Goal: Transaction & Acquisition: Purchase product/service

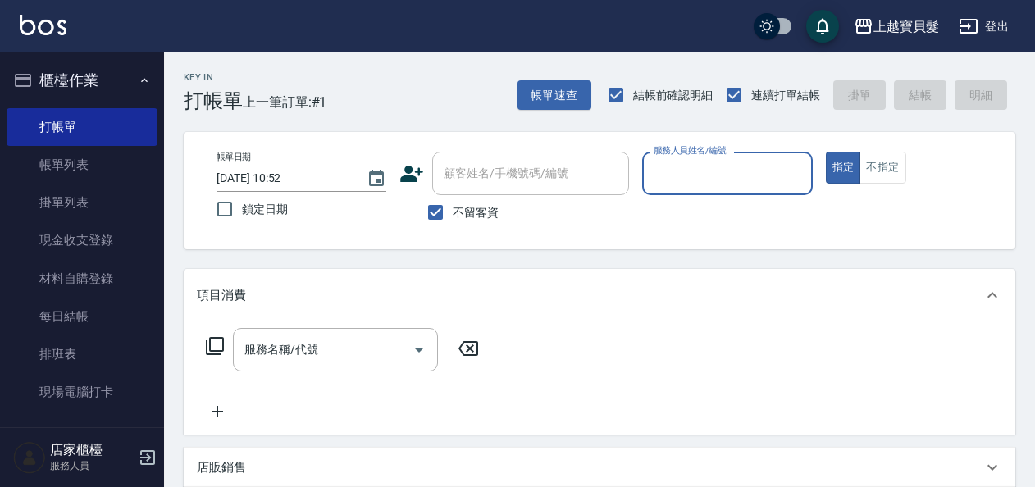
click at [725, 187] on input "服務人員姓名/編號" at bounding box center [727, 173] width 155 height 29
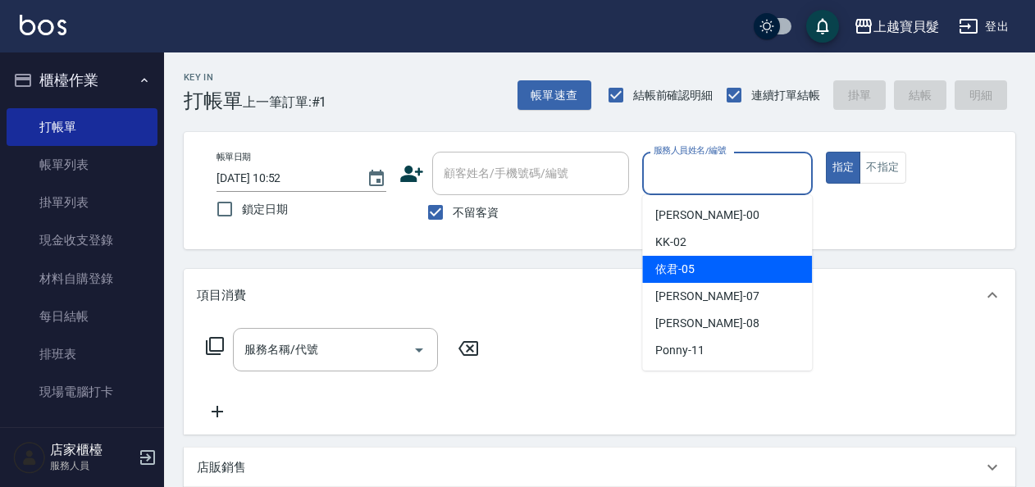
click at [722, 258] on div "依君 -05" at bounding box center [727, 269] width 170 height 27
type input "依君-05"
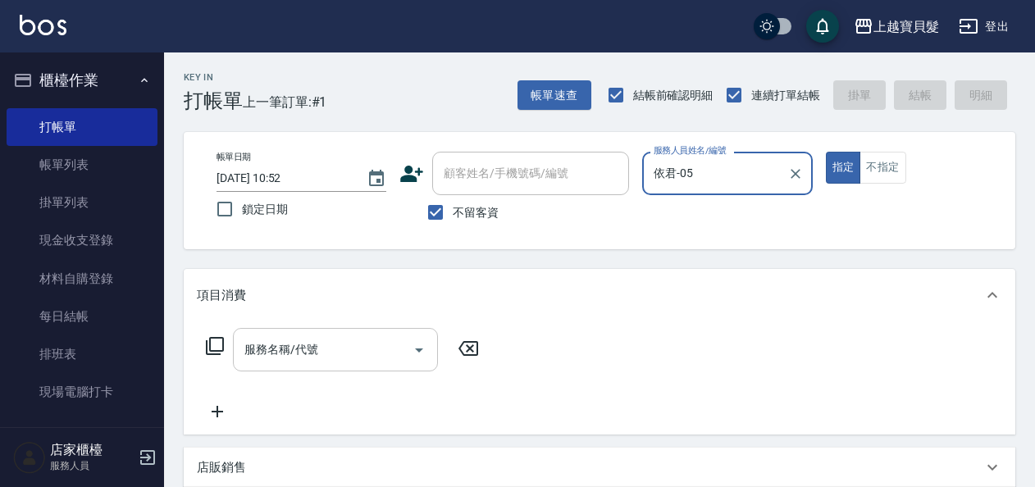
click at [266, 345] on input "服務名稱/代號" at bounding box center [323, 350] width 166 height 29
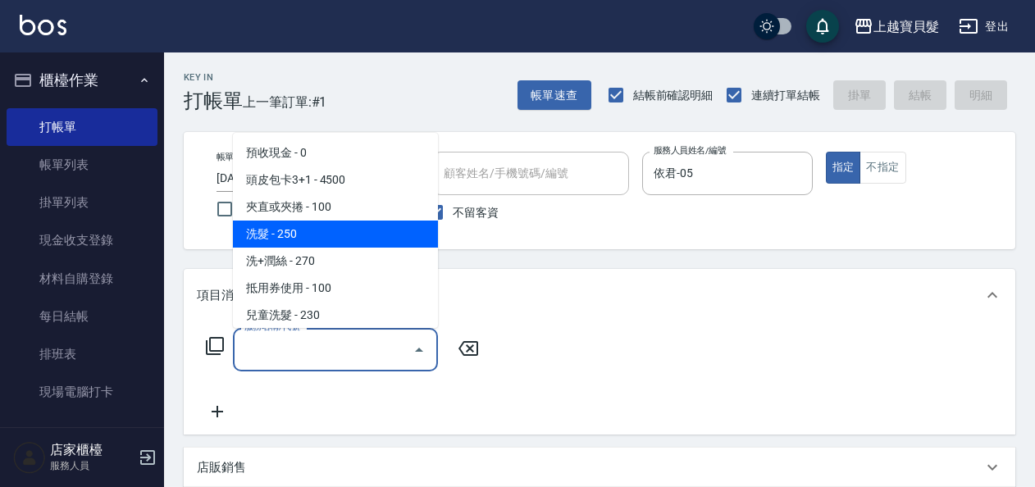
click at [268, 236] on span "洗髮 - 250" at bounding box center [335, 234] width 205 height 27
type input "洗髮(101)"
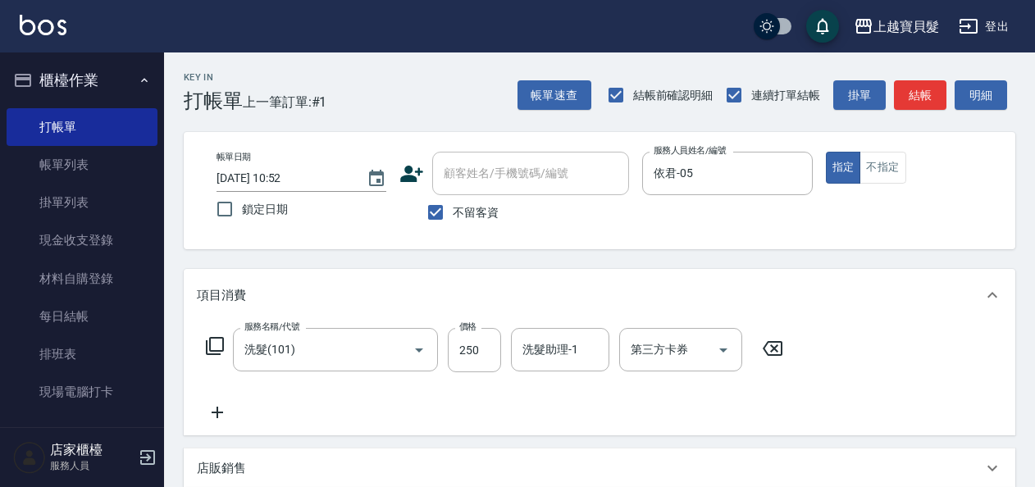
click at [215, 345] on icon at bounding box center [215, 346] width 20 height 20
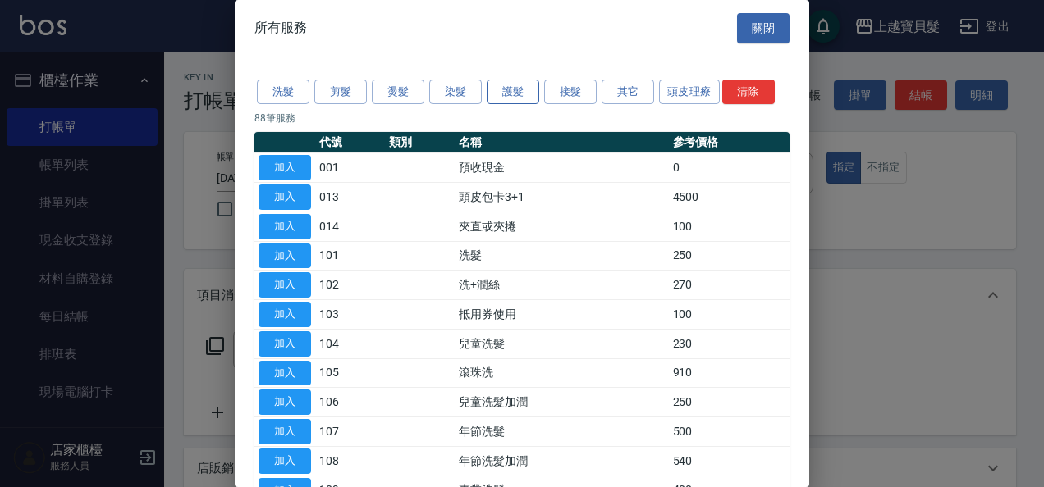
click at [509, 92] on button "護髮" at bounding box center [513, 92] width 53 height 25
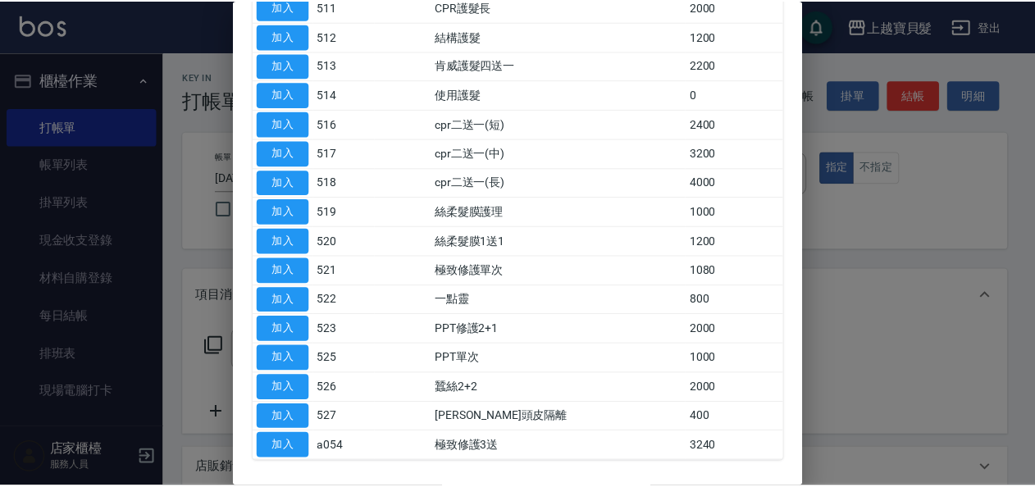
scroll to position [400, 0]
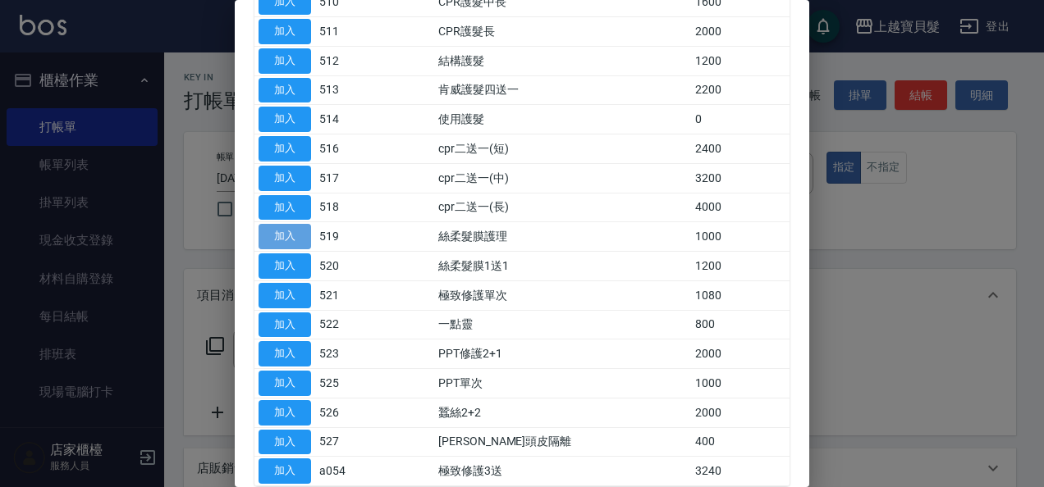
click at [281, 239] on button "加入" at bounding box center [284, 236] width 53 height 25
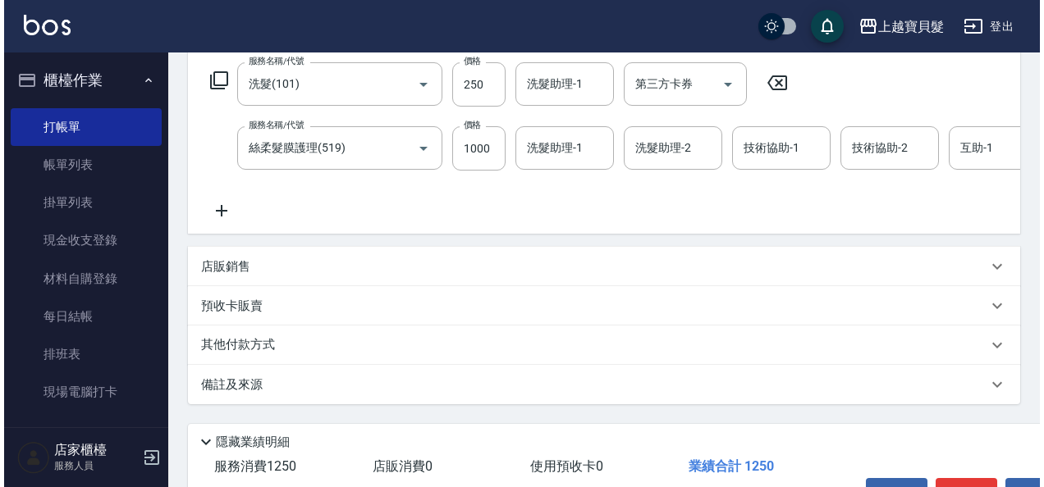
scroll to position [379, 0]
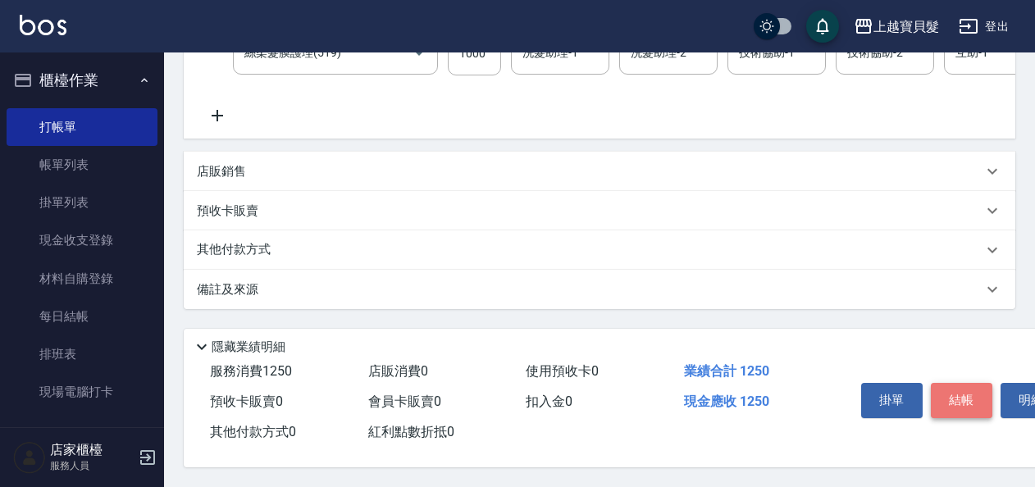
click at [973, 404] on button "結帳" at bounding box center [962, 400] width 62 height 34
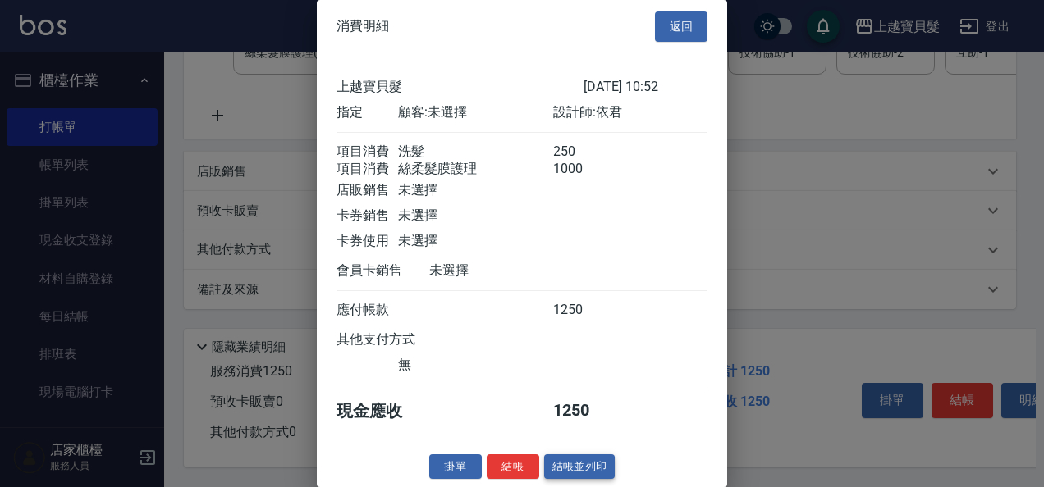
scroll to position [23, 0]
drag, startPoint x: 577, startPoint y: 468, endPoint x: 494, endPoint y: 474, distance: 83.1
click at [574, 473] on button "結帳並列印" at bounding box center [579, 467] width 71 height 25
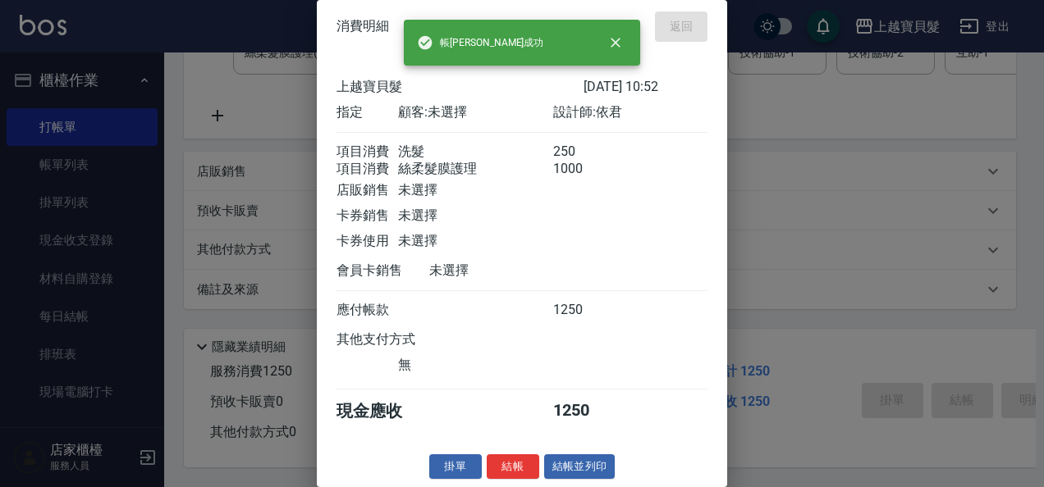
type input "[DATE] 12:12"
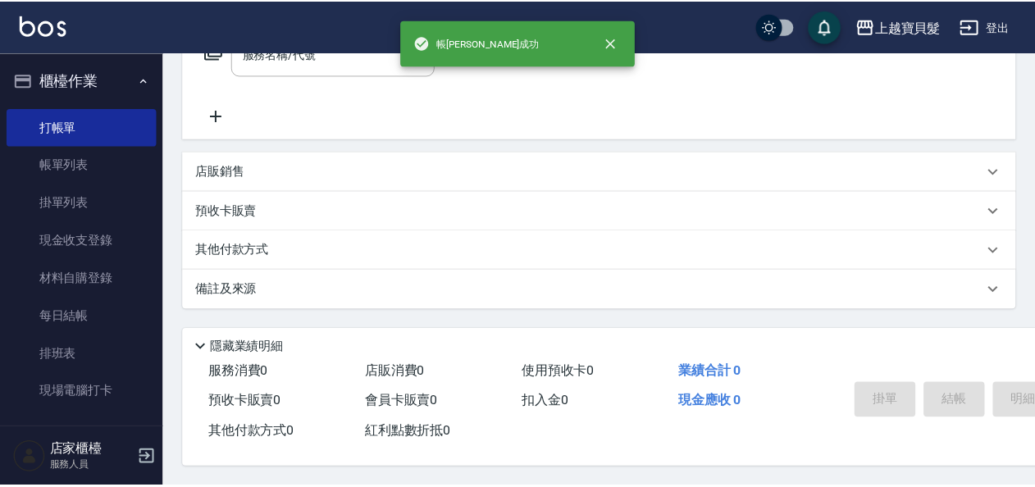
scroll to position [0, 0]
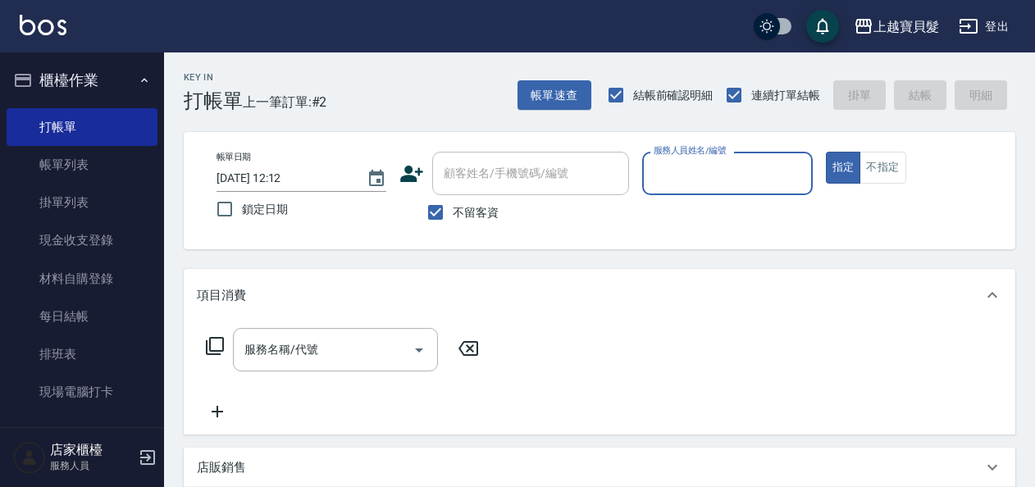
click at [758, 158] on div "服務人員姓名/編號" at bounding box center [727, 173] width 170 height 43
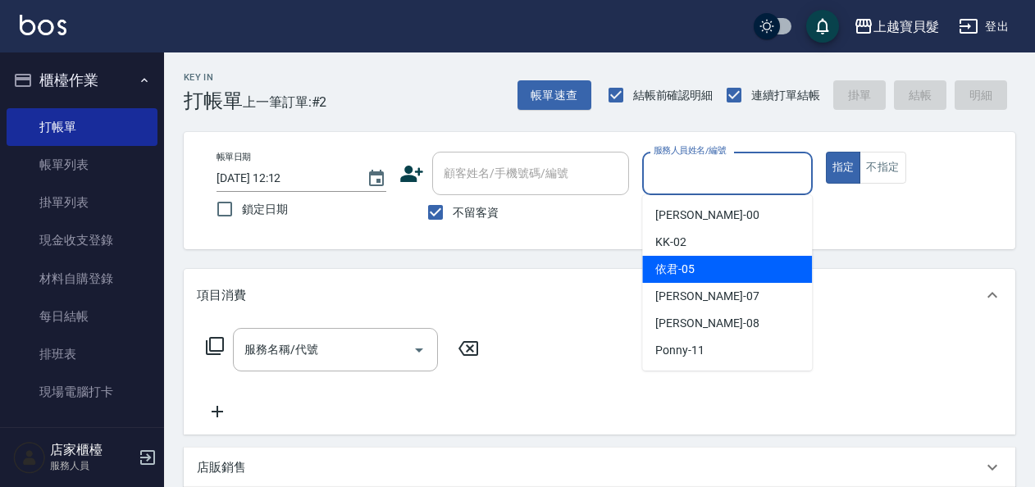
click at [735, 276] on div "依君 -05" at bounding box center [727, 269] width 170 height 27
type input "依君-05"
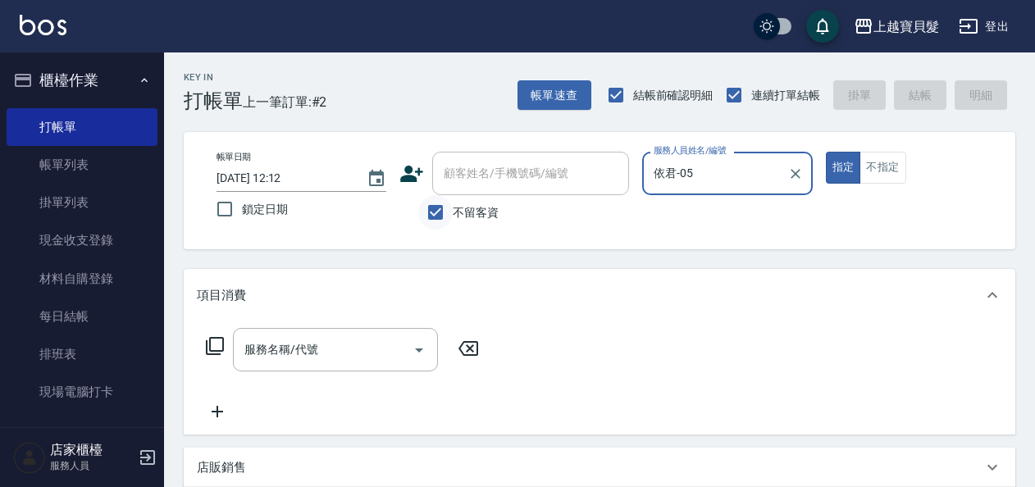
click at [432, 212] on input "不留客資" at bounding box center [435, 212] width 34 height 34
checkbox input "false"
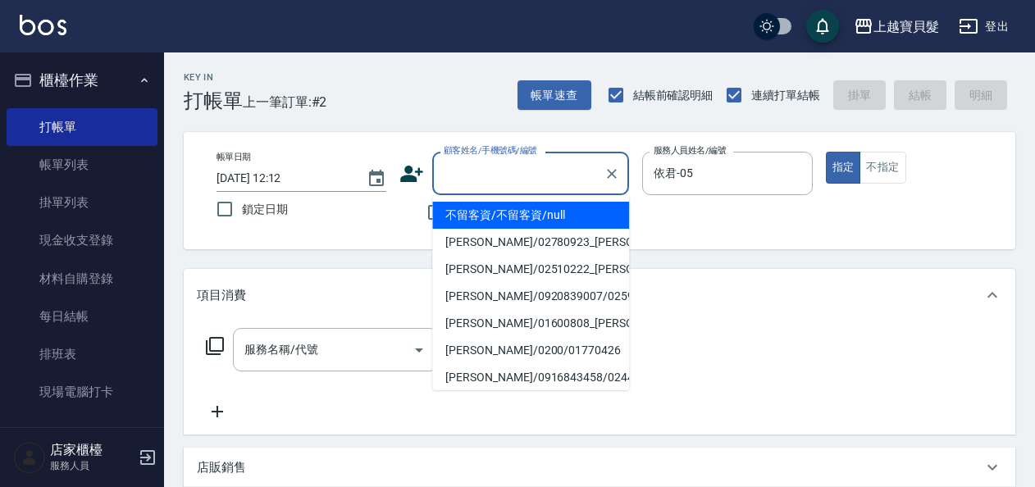
click at [461, 180] on input "顧客姓名/手機號碼/編號" at bounding box center [519, 173] width 158 height 29
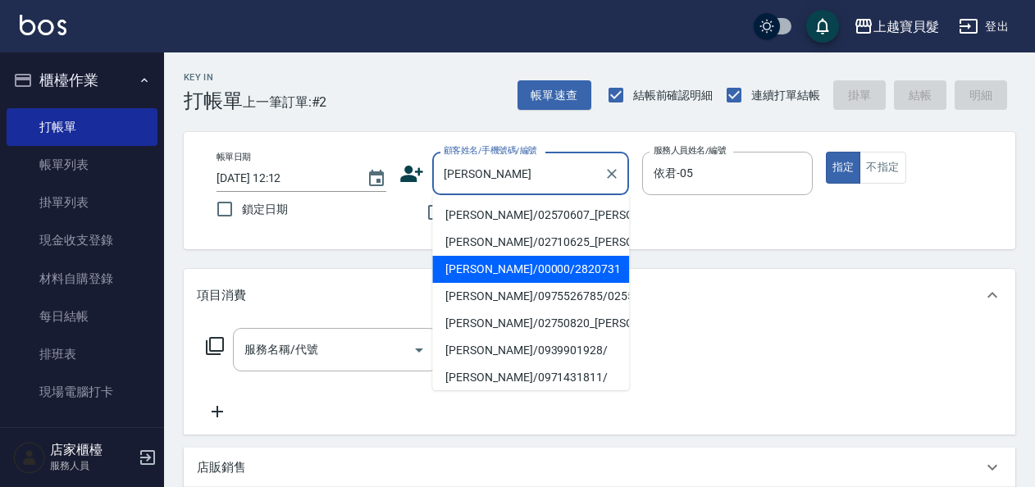
click at [534, 283] on li "[PERSON_NAME]/00000/2820731" at bounding box center [530, 269] width 197 height 27
type input "[PERSON_NAME]/00000/2820731"
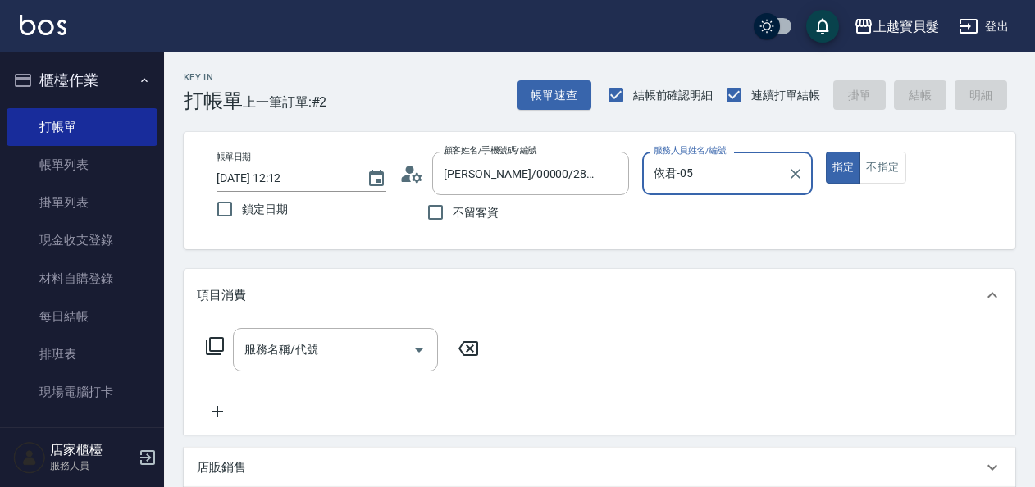
scroll to position [246, 0]
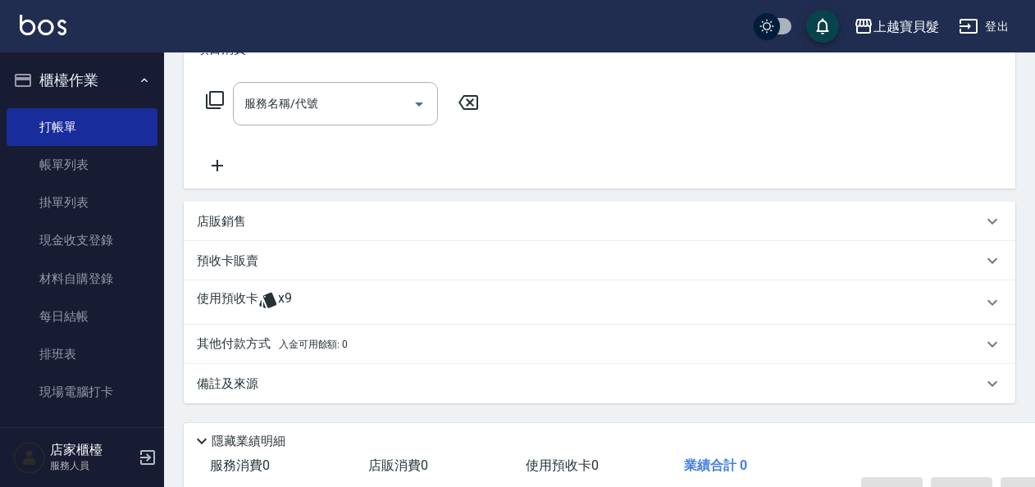
click at [274, 297] on icon at bounding box center [268, 300] width 20 height 20
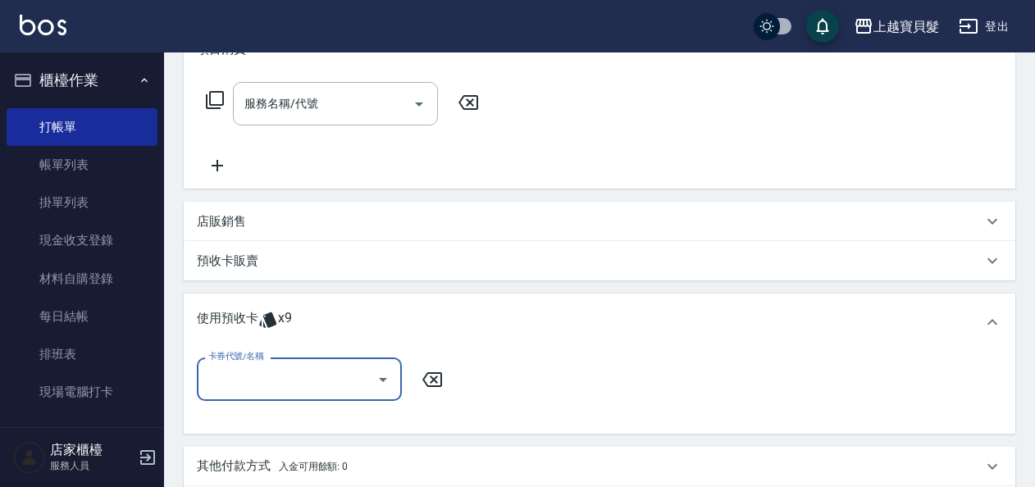
scroll to position [0, 0]
click at [276, 367] on input "卡券代號/名稱" at bounding box center [287, 379] width 166 height 29
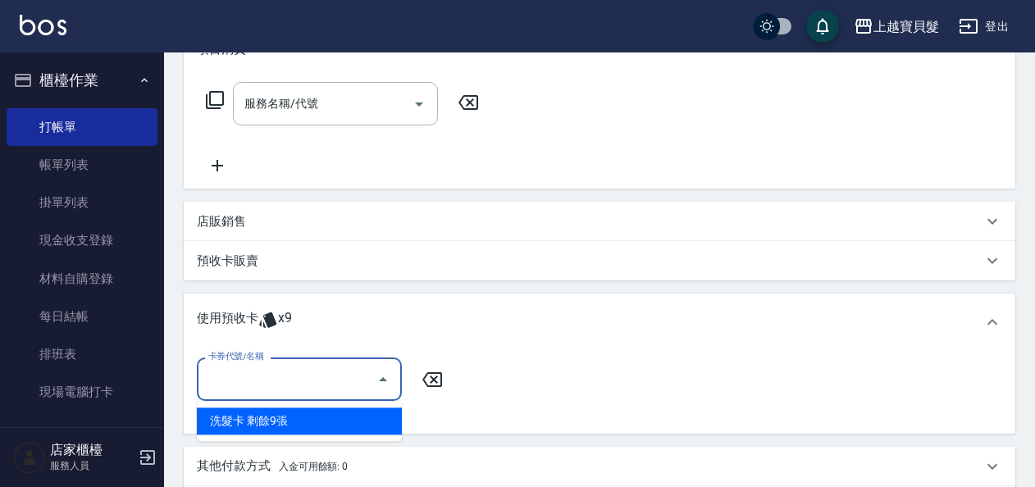
click at [305, 423] on div "洗髮卡 剩餘9張" at bounding box center [299, 421] width 205 height 27
type input "洗髮卡"
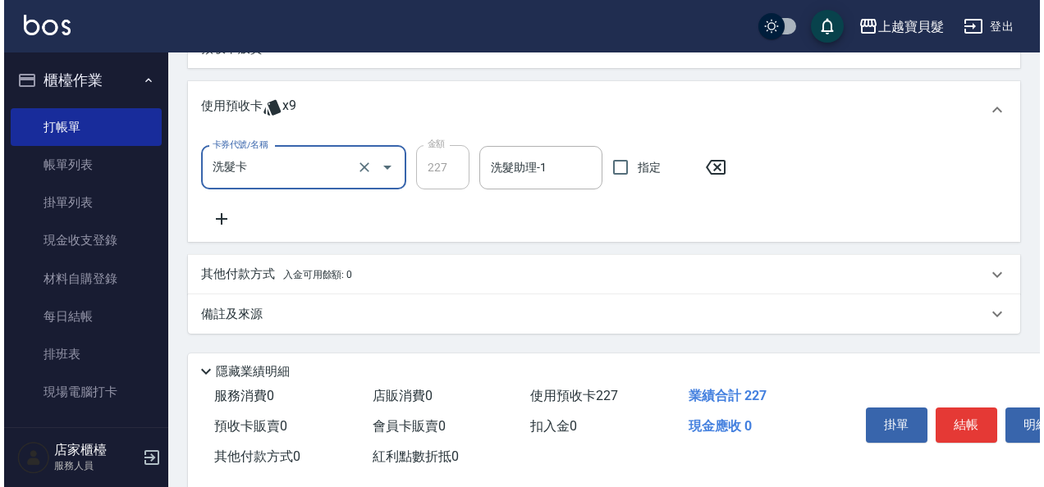
scroll to position [489, 0]
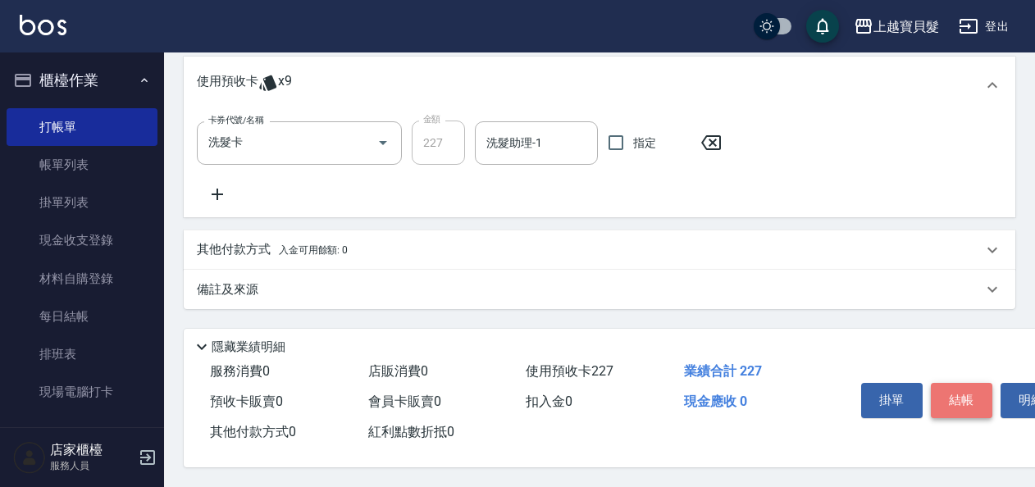
click at [937, 383] on button "結帳" at bounding box center [962, 400] width 62 height 34
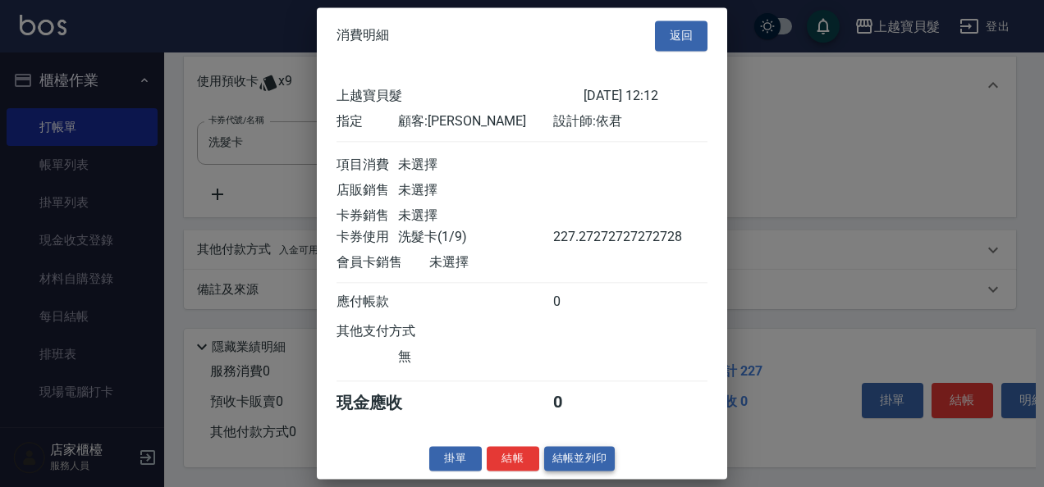
scroll to position [4, 0]
click at [556, 458] on button "結帳並列印" at bounding box center [579, 458] width 71 height 25
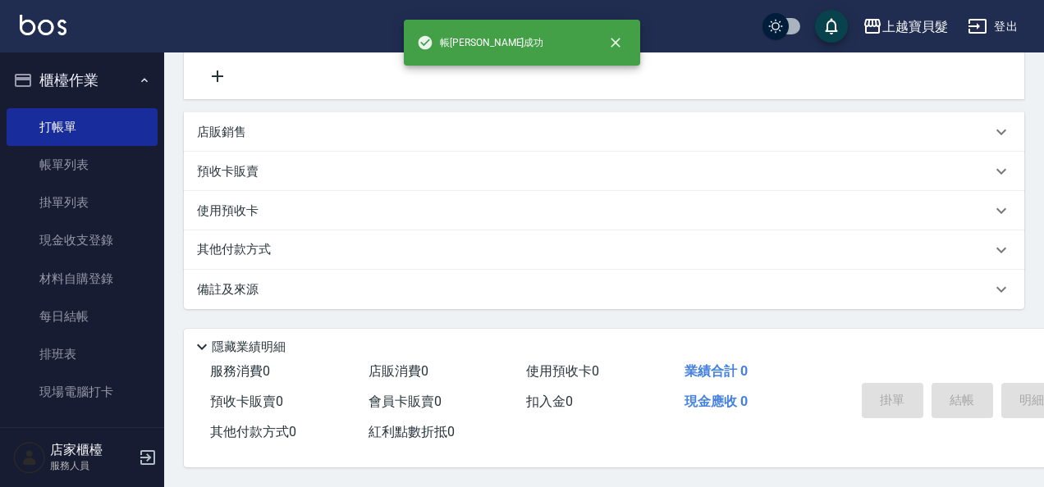
type input "[DATE] 12:13"
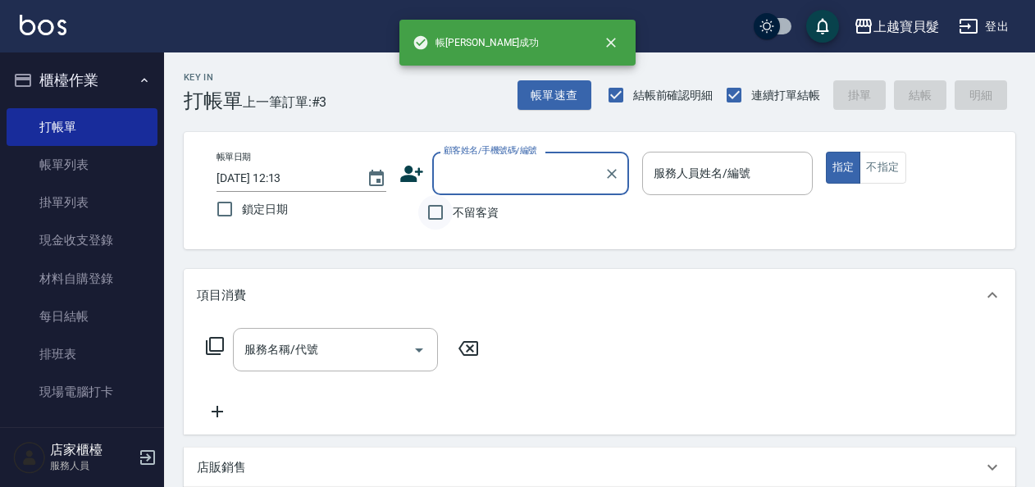
drag, startPoint x: 436, startPoint y: 216, endPoint x: 499, endPoint y: 213, distance: 63.2
click at [438, 216] on input "不留客資" at bounding box center [435, 212] width 34 height 34
checkbox input "true"
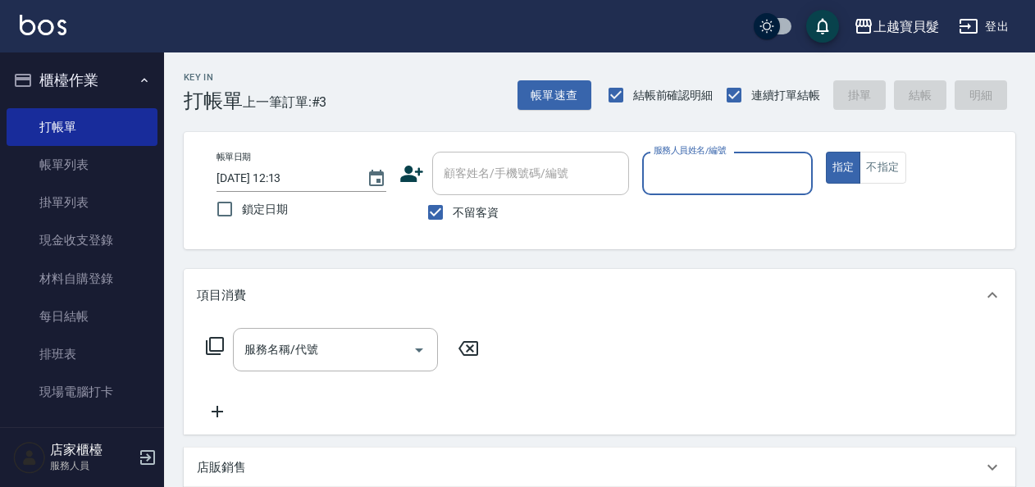
click at [705, 167] on input "服務人員姓名/編號" at bounding box center [727, 173] width 155 height 29
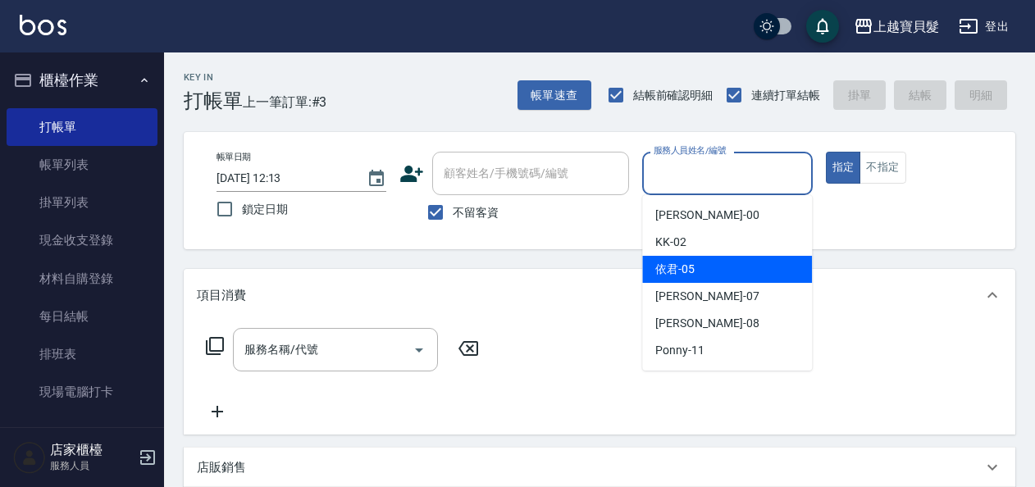
click at [689, 276] on span "依君 -05" at bounding box center [675, 269] width 39 height 17
type input "依君-05"
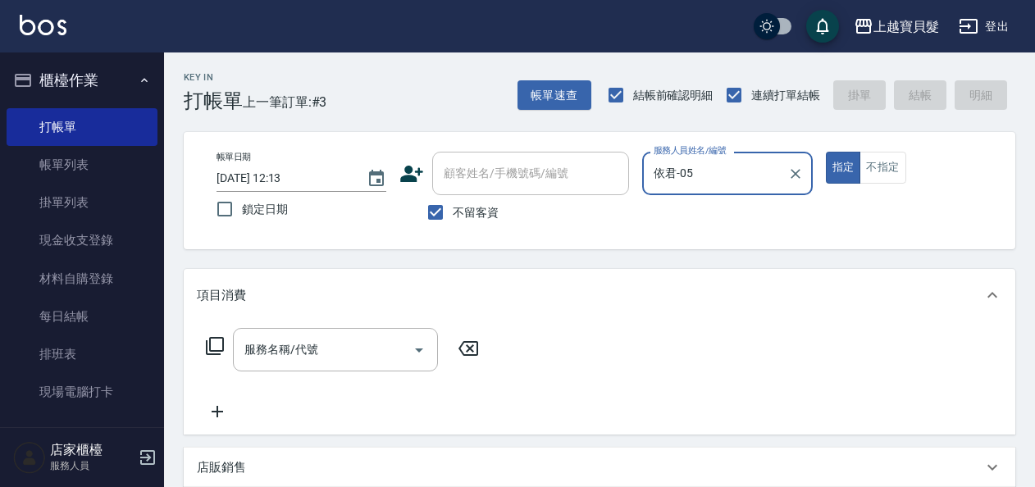
click at [220, 350] on icon at bounding box center [215, 346] width 20 height 20
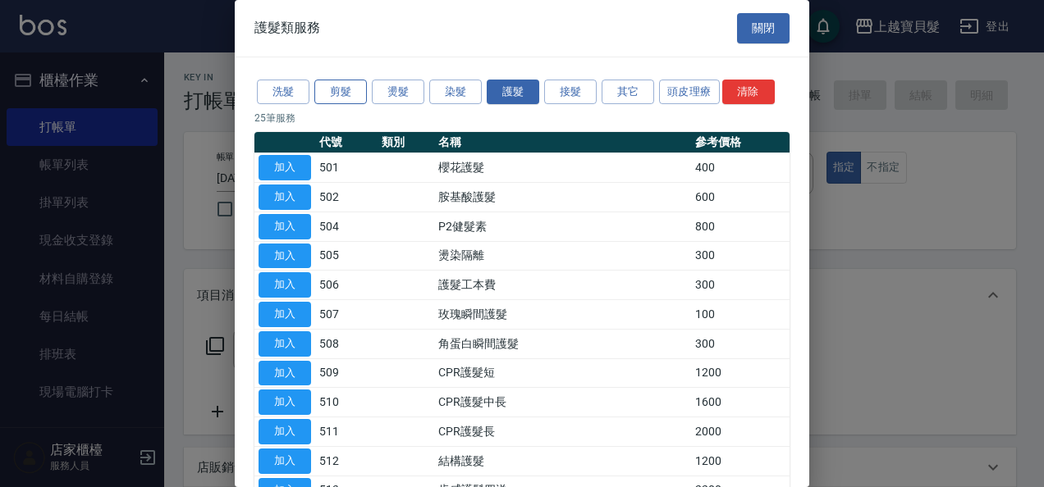
click at [350, 85] on button "剪髮" at bounding box center [340, 92] width 53 height 25
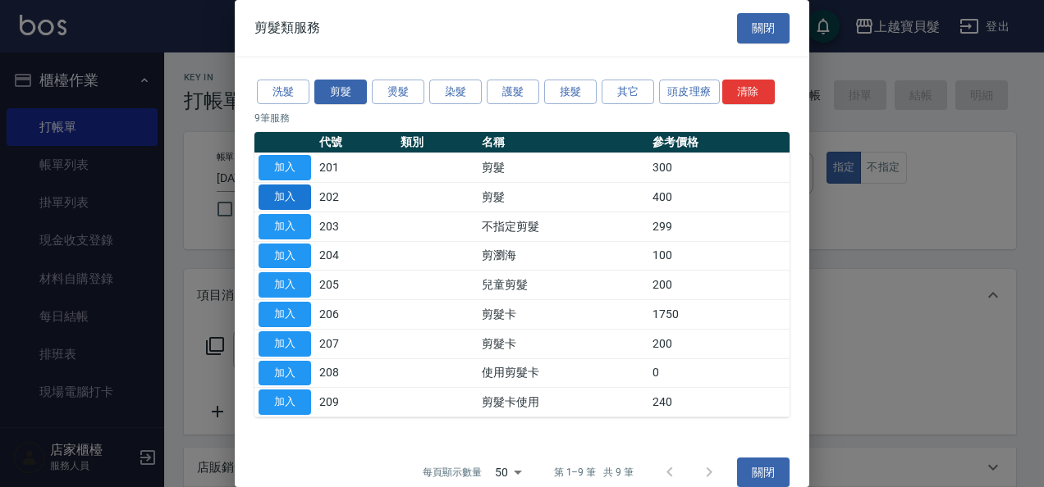
click at [281, 194] on button "加入" at bounding box center [284, 197] width 53 height 25
type input "剪髮(202)"
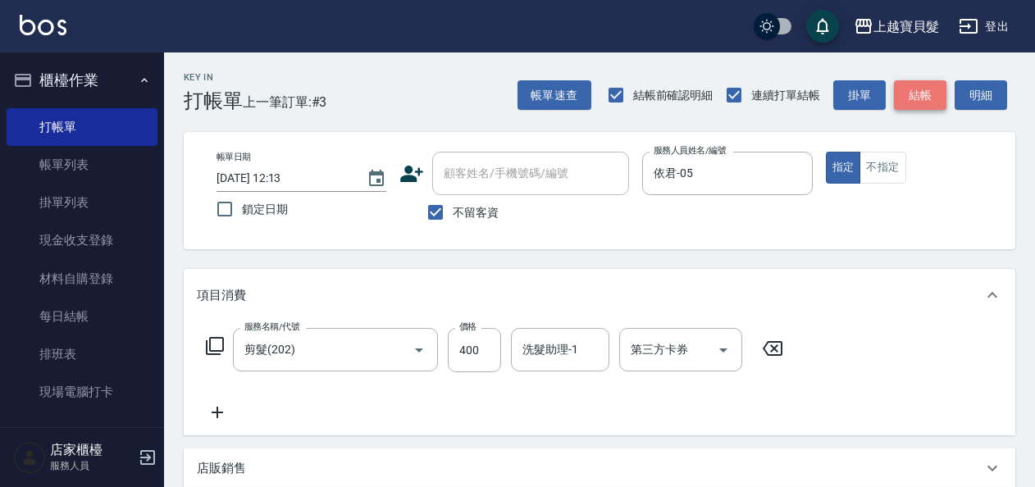
click at [924, 105] on button "結帳" at bounding box center [920, 95] width 53 height 30
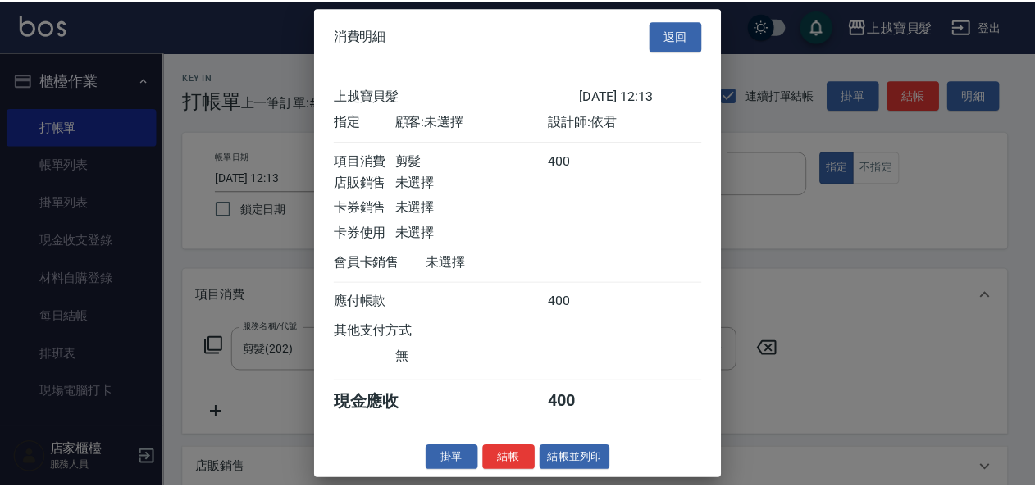
scroll to position [4, 0]
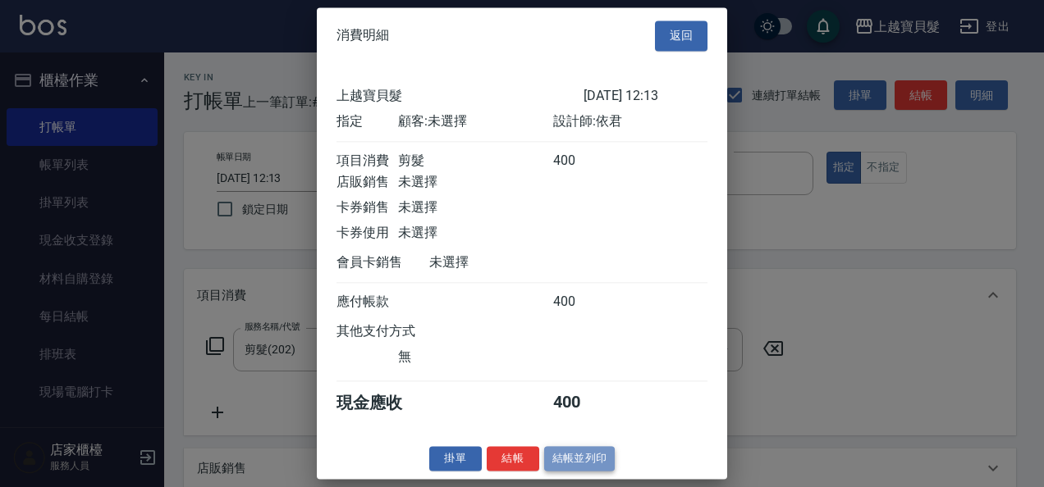
click at [581, 455] on button "結帳並列印" at bounding box center [579, 458] width 71 height 25
